Goal: Task Accomplishment & Management: Use online tool/utility

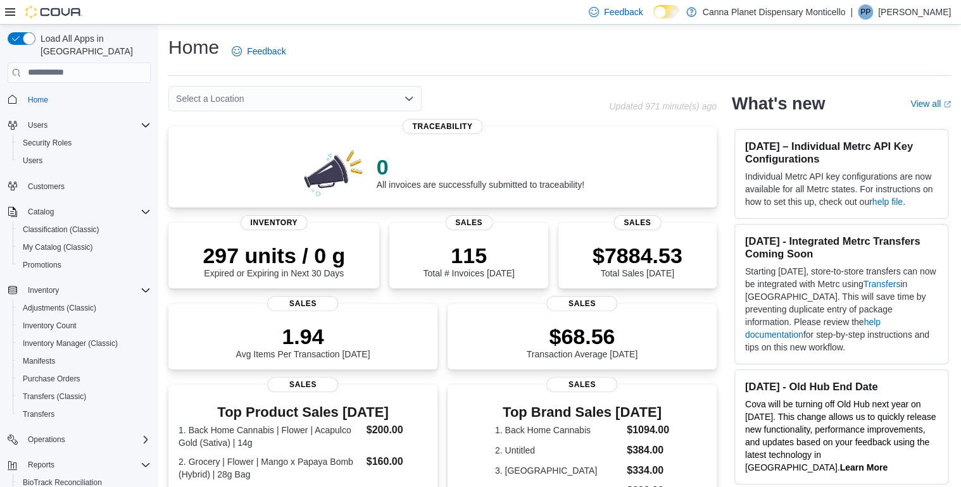
scroll to position [557, 0]
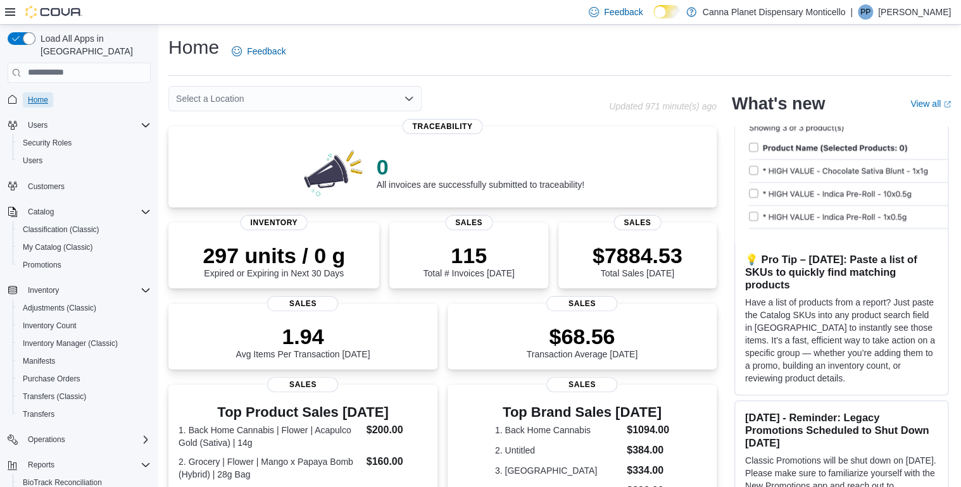
click at [35, 95] on span "Home" at bounding box center [38, 100] width 20 height 10
click at [42, 95] on span "Home" at bounding box center [38, 100] width 20 height 10
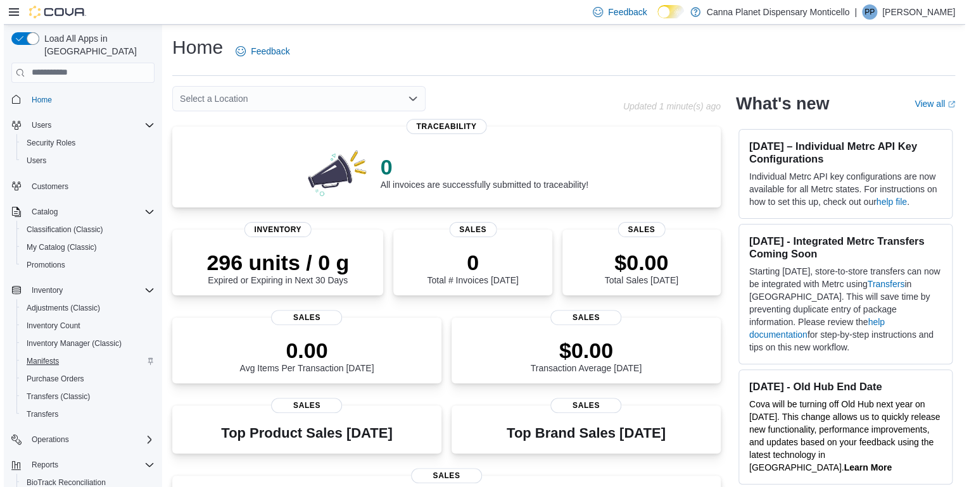
scroll to position [120, 0]
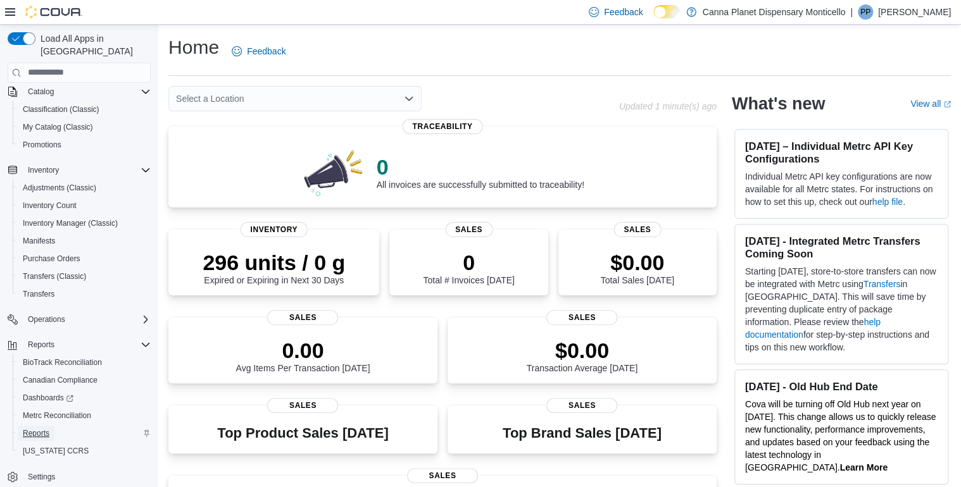
click at [32, 429] on span "Reports" at bounding box center [36, 434] width 27 height 10
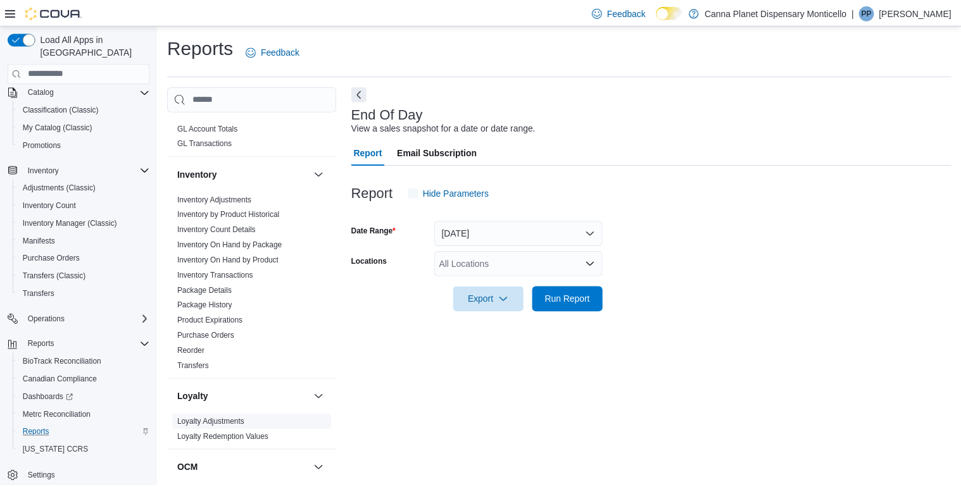
scroll to position [355, 0]
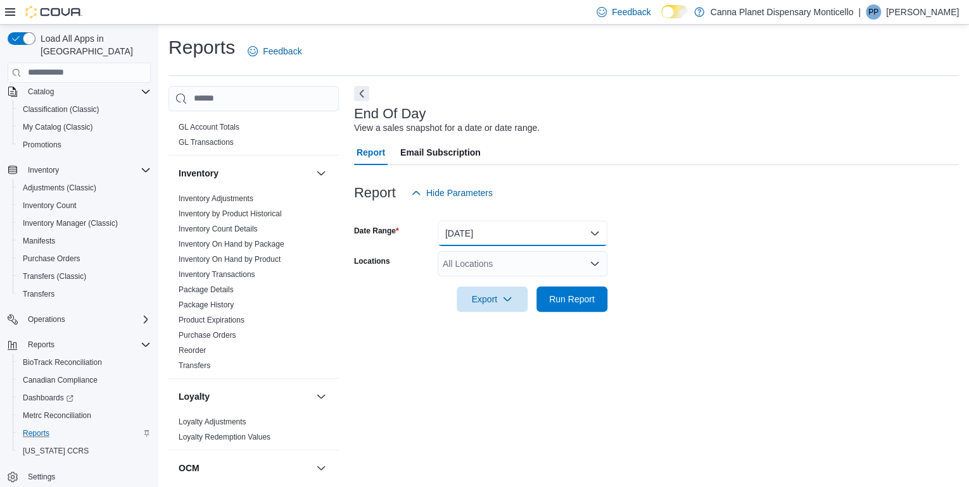
click at [500, 225] on button "[DATE]" at bounding box center [522, 233] width 170 height 25
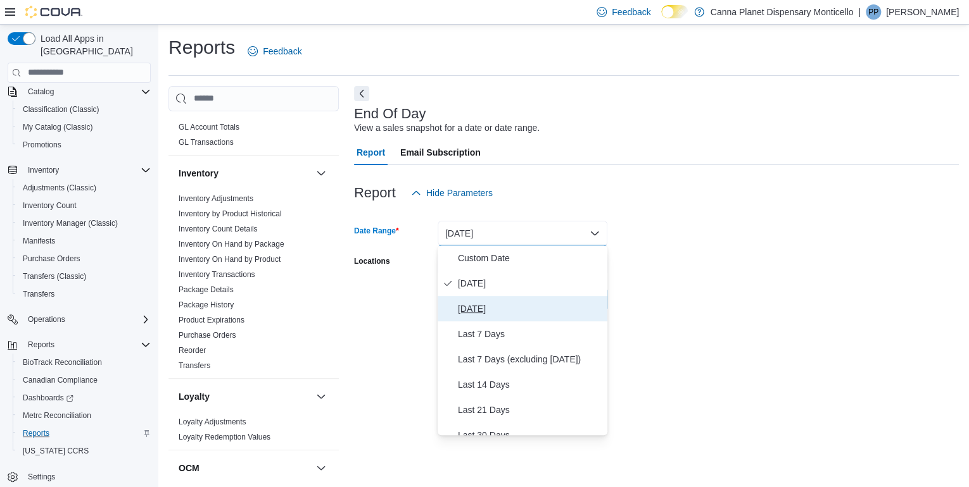
click at [491, 311] on span "[DATE]" at bounding box center [530, 308] width 144 height 15
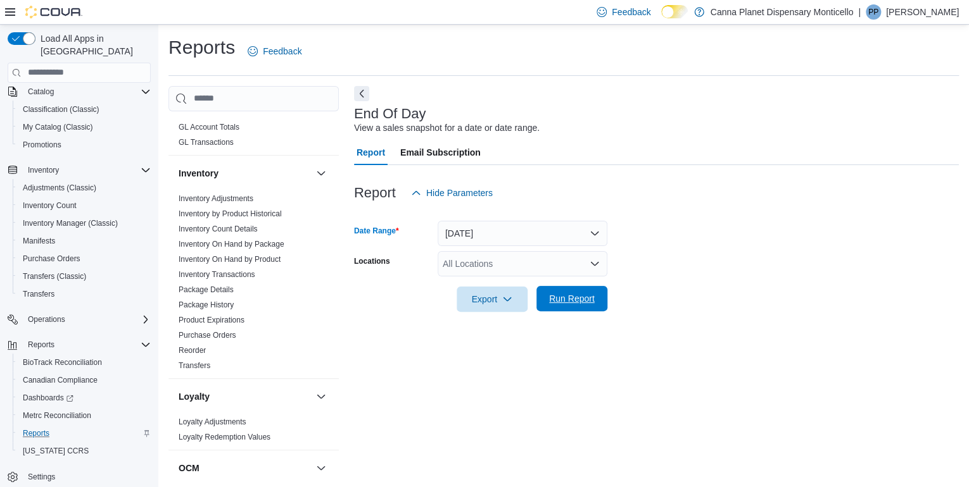
click at [556, 301] on span "Run Report" at bounding box center [572, 298] width 46 height 13
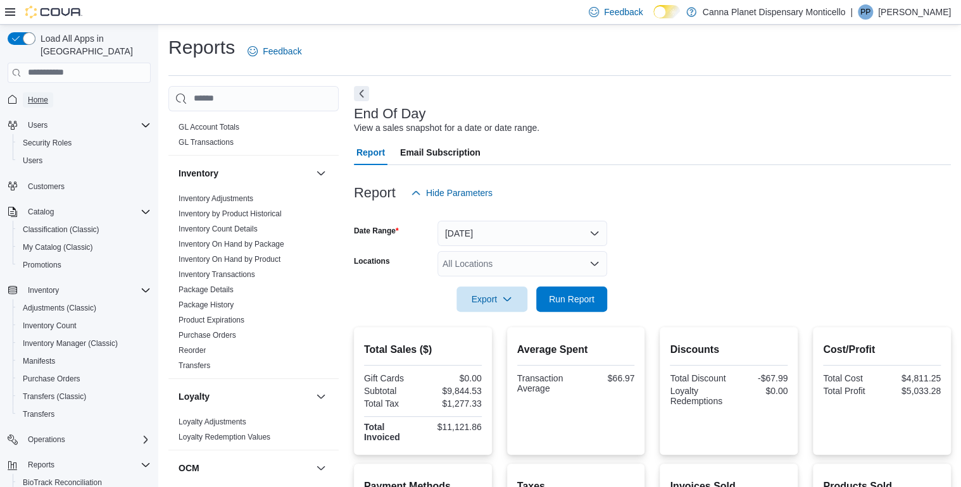
click at [46, 95] on span "Home" at bounding box center [38, 100] width 20 height 10
